Goal: Information Seeking & Learning: Learn about a topic

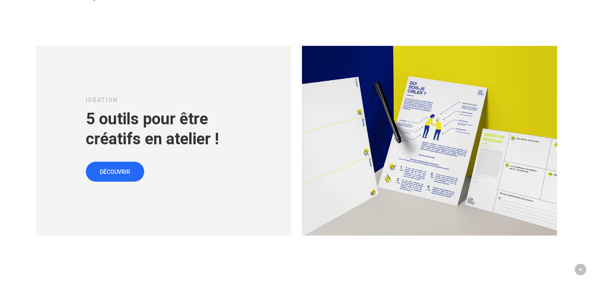
scroll to position [1329, 0]
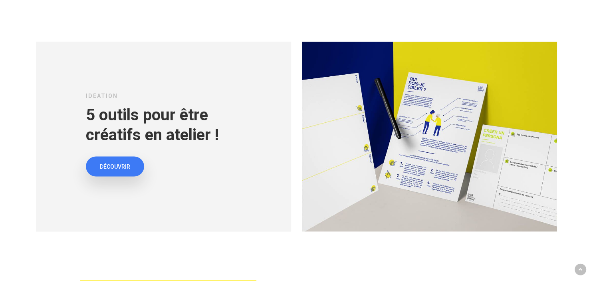
click at [117, 162] on span "DÉCOUVRIR" at bounding box center [115, 166] width 30 height 8
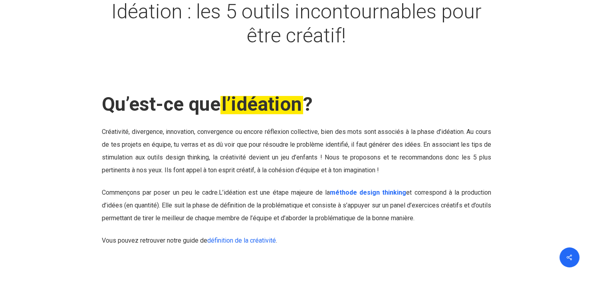
scroll to position [112, 0]
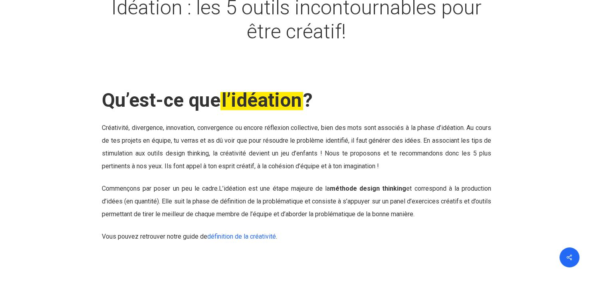
click at [376, 189] on link "méthode design thinking" at bounding box center [368, 188] width 76 height 8
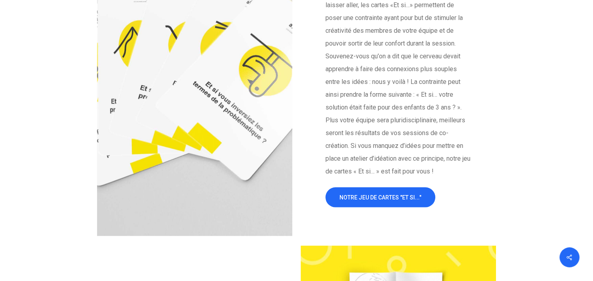
scroll to position [1570, 0]
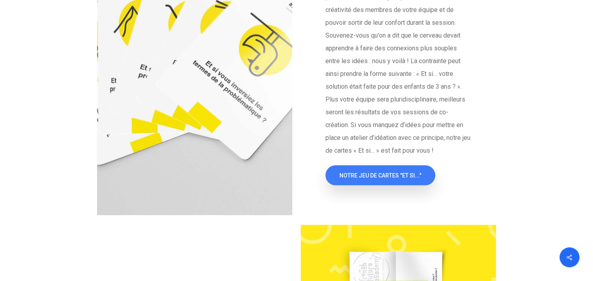
click at [378, 179] on span "NOTRE JEU DE CARTES "ET SI..."" at bounding box center [380, 175] width 82 height 8
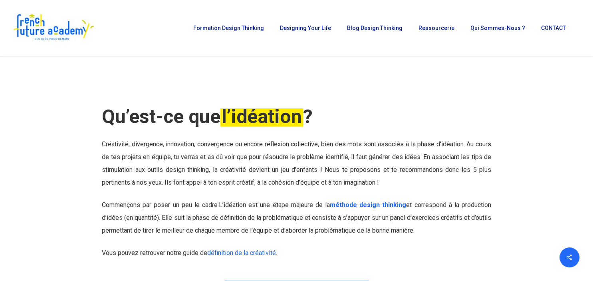
scroll to position [0, 0]
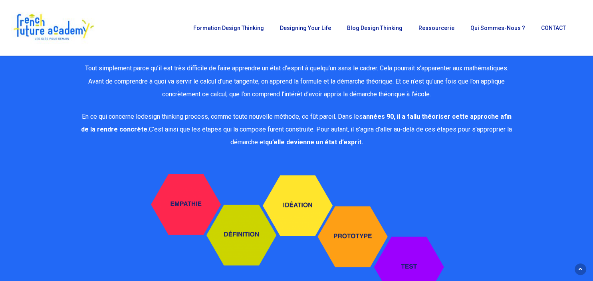
scroll to position [1375, 0]
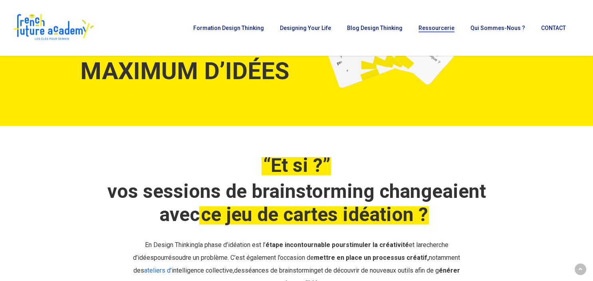
scroll to position [76, 0]
